Goal: Transaction & Acquisition: Purchase product/service

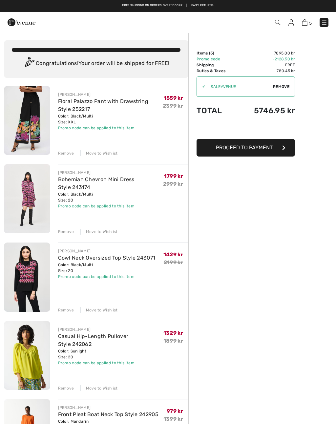
click at [292, 24] on img at bounding box center [291, 22] width 6 height 7
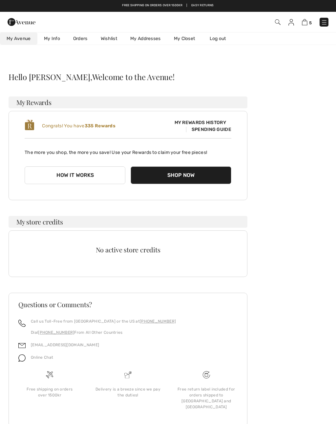
click at [306, 24] on img at bounding box center [305, 22] width 6 height 6
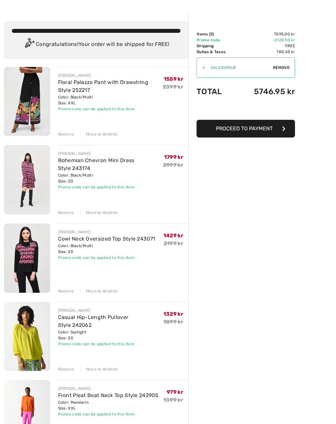
scroll to position [19, 0]
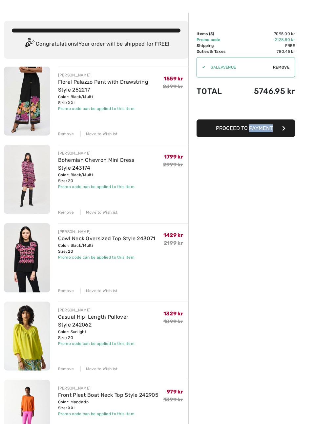
click at [283, 218] on div "Order Summary Details Items ( 5 ) 7095.00 kr Promo code -2128.50 kr Shipping Fr…" at bounding box center [262, 324] width 148 height 623
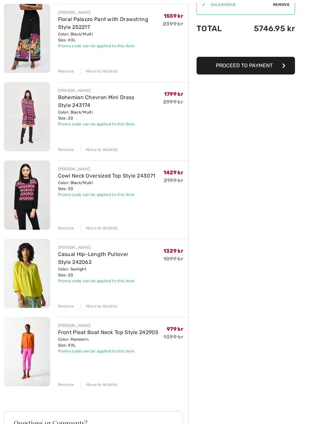
scroll to position [98, 0]
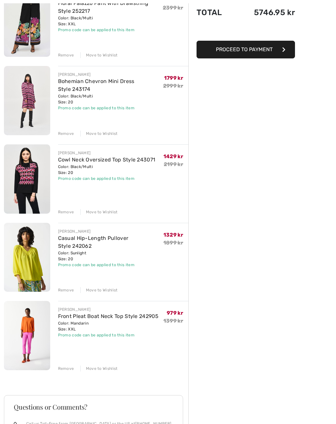
click at [68, 370] on div "Remove" at bounding box center [66, 368] width 16 height 6
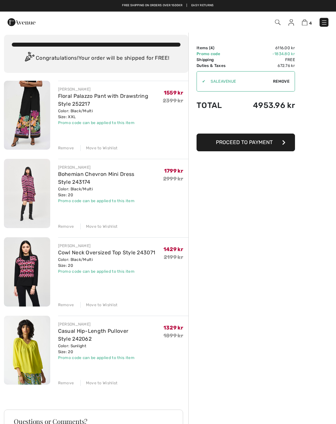
scroll to position [0, 0]
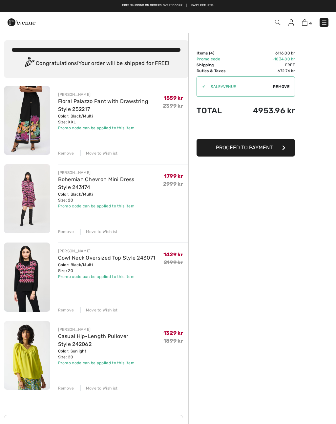
click at [66, 384] on div "Remove Move to Wishlist" at bounding box center [123, 387] width 131 height 7
click at [72, 385] on div "Remove Move to Wishlist" at bounding box center [123, 387] width 131 height 7
click at [67, 389] on div "Remove" at bounding box center [66, 388] width 16 height 6
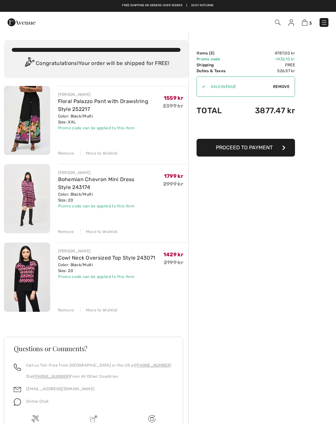
click at [70, 155] on div "Remove" at bounding box center [66, 153] width 16 height 6
